Goal: Navigation & Orientation: Find specific page/section

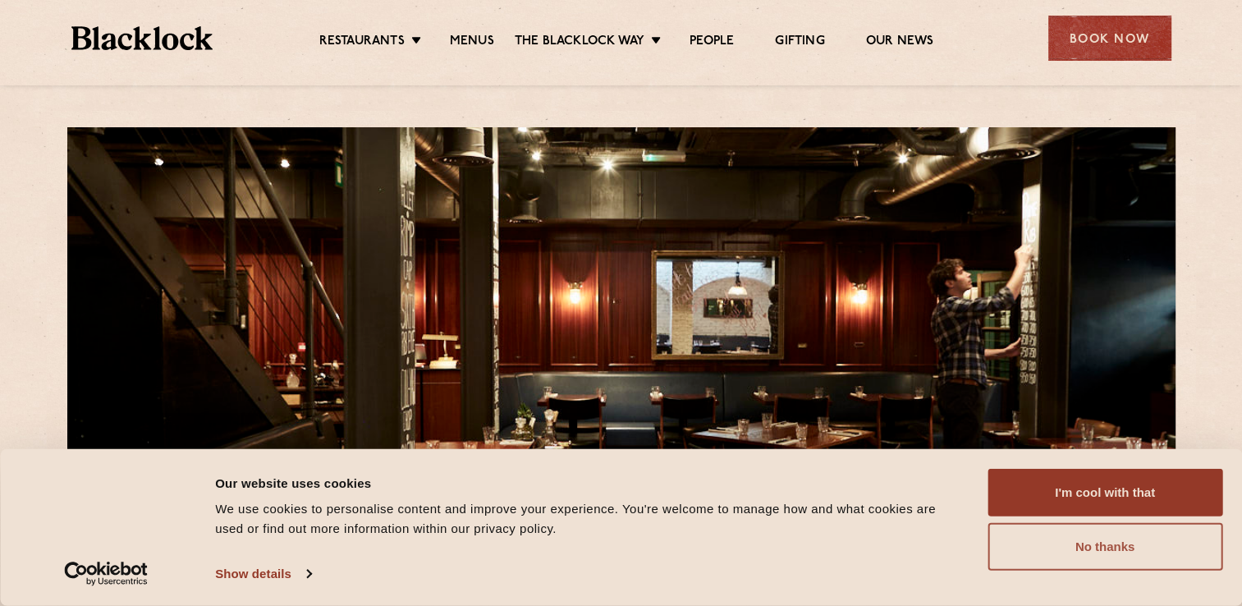
click at [1073, 531] on button "No thanks" at bounding box center [1104, 547] width 235 height 48
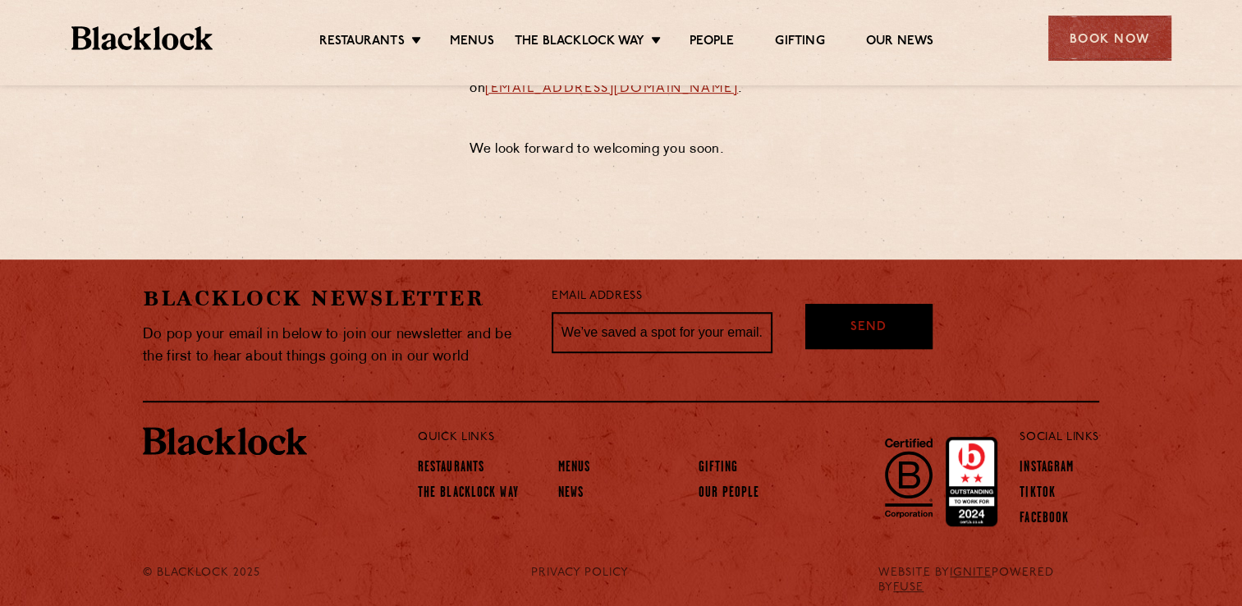
scroll to position [935, 0]
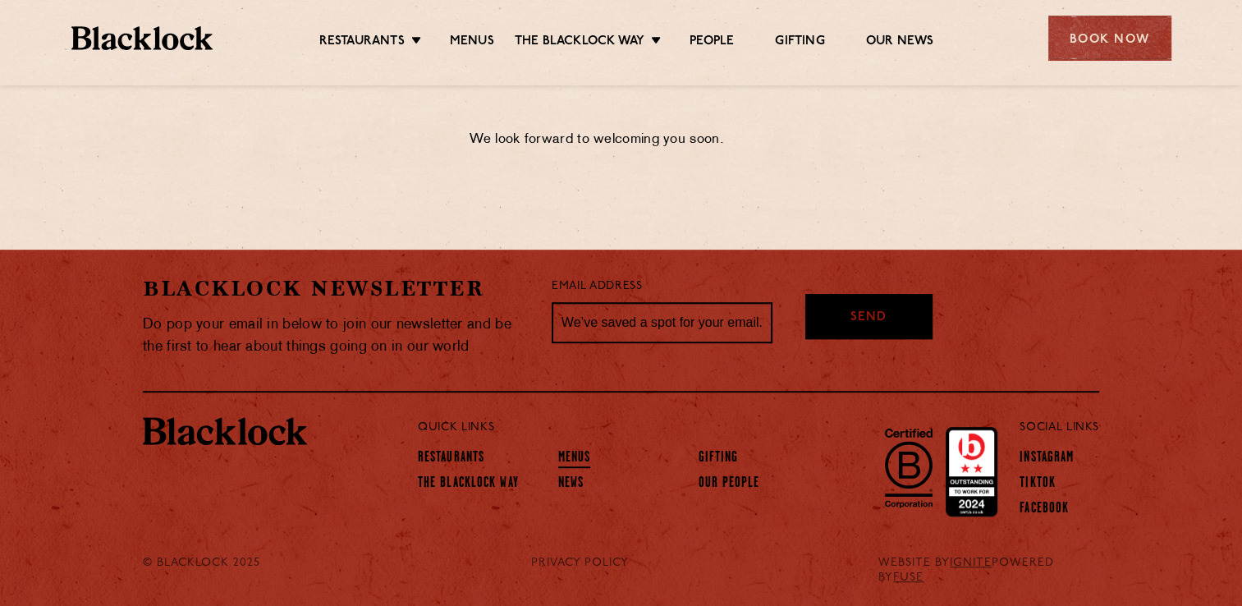
click at [568, 457] on link "Menus" at bounding box center [574, 459] width 33 height 18
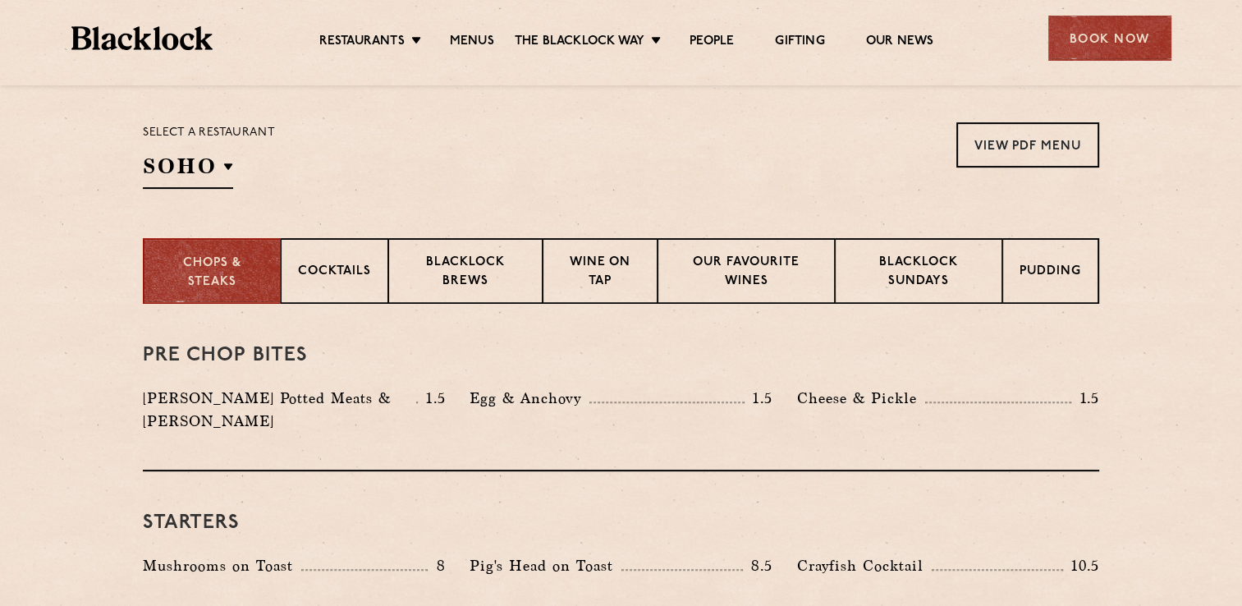
scroll to position [575, 0]
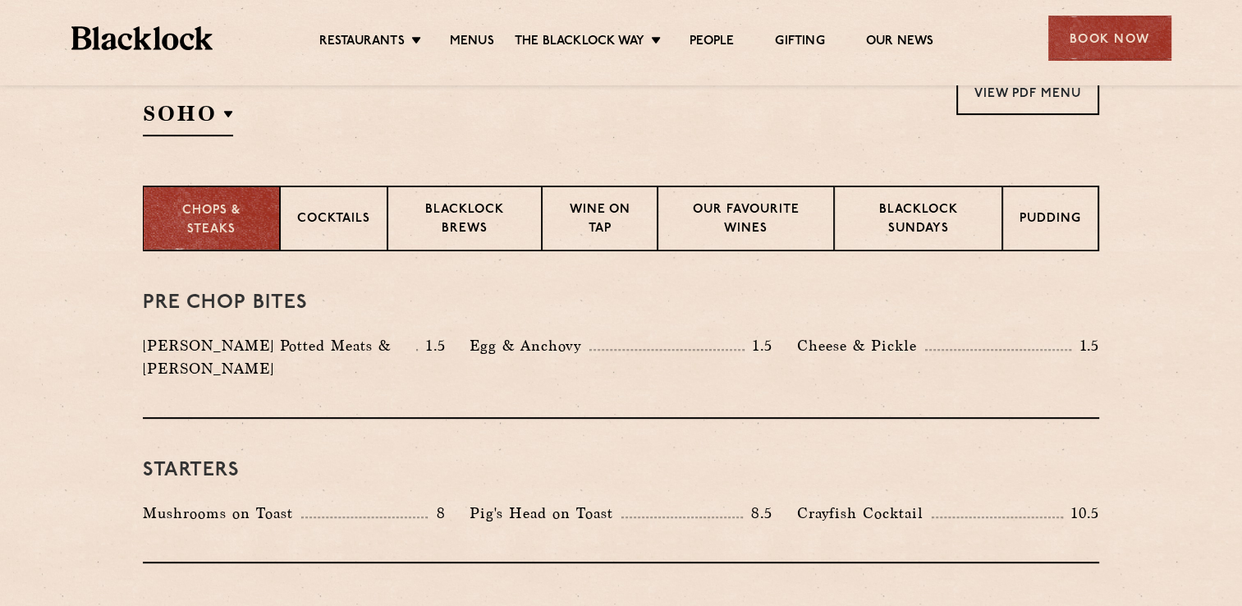
click at [189, 221] on p "Chops & Steaks" at bounding box center [211, 220] width 103 height 37
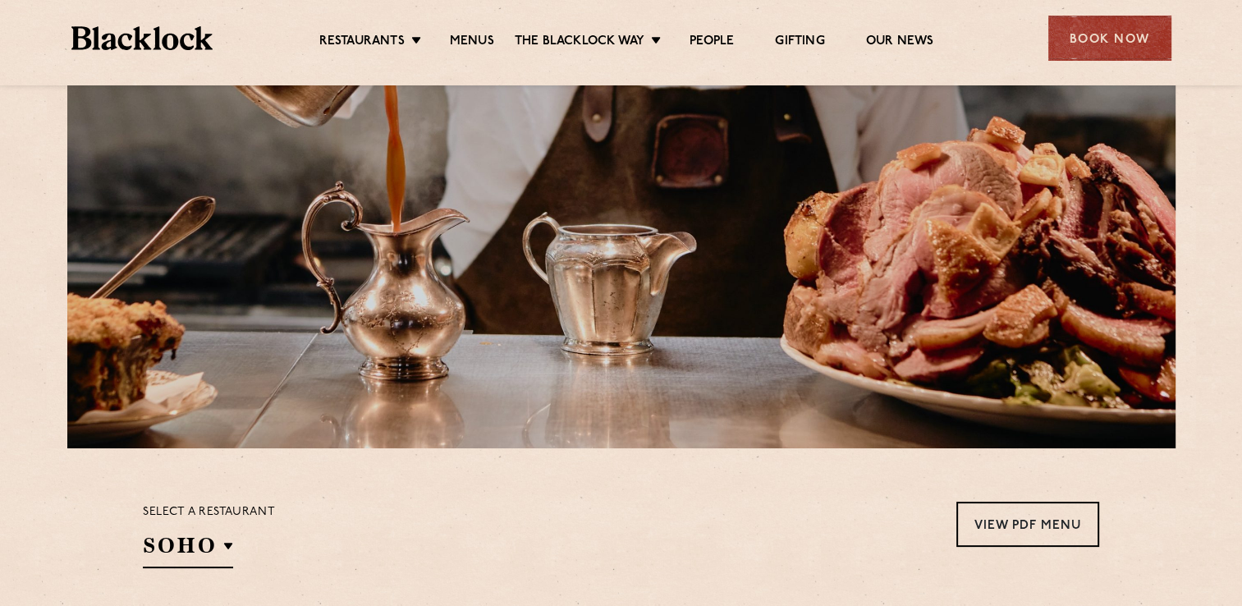
scroll to position [0, 0]
